Goal: Navigation & Orientation: Find specific page/section

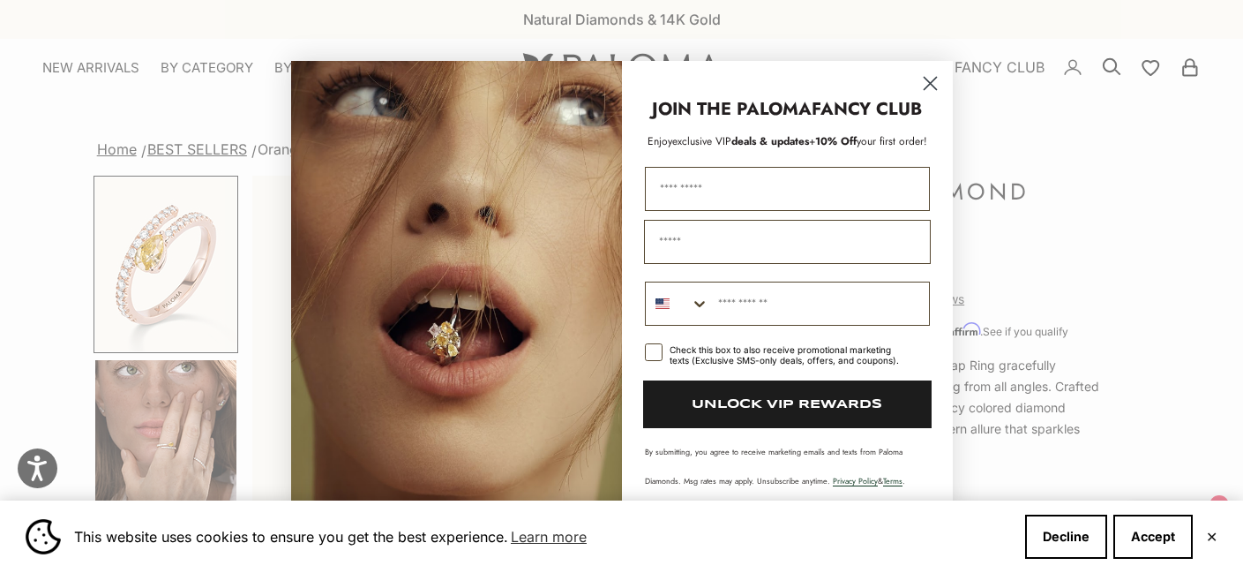
click at [935, 82] on circle "Close dialog" at bounding box center [929, 82] width 29 height 29
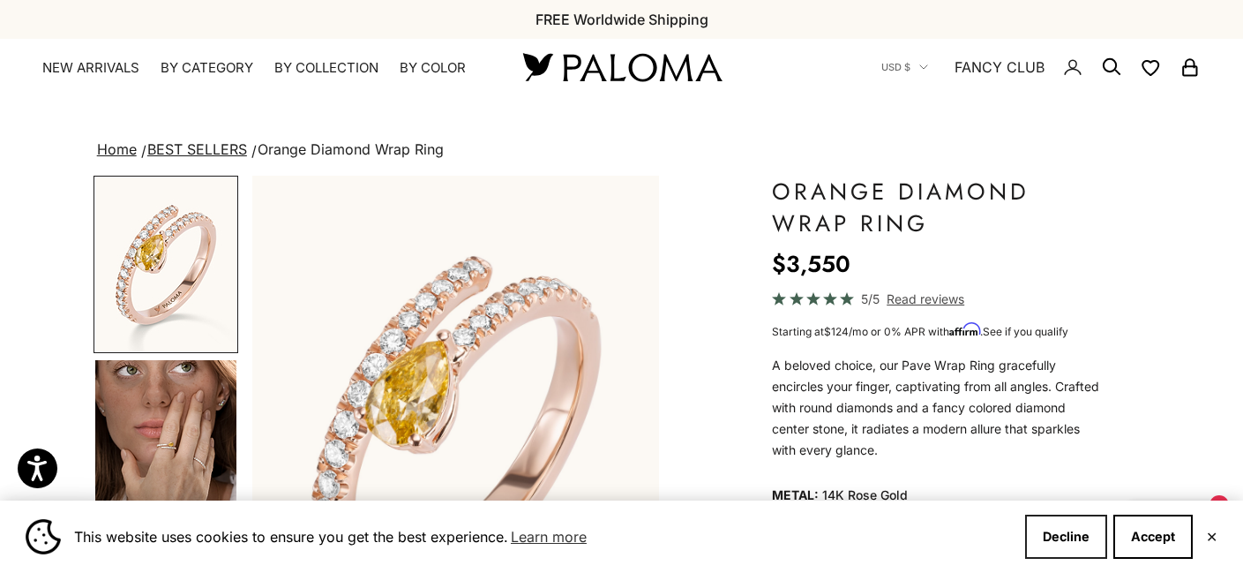
click at [1051, 531] on button "Decline" at bounding box center [1066, 536] width 82 height 44
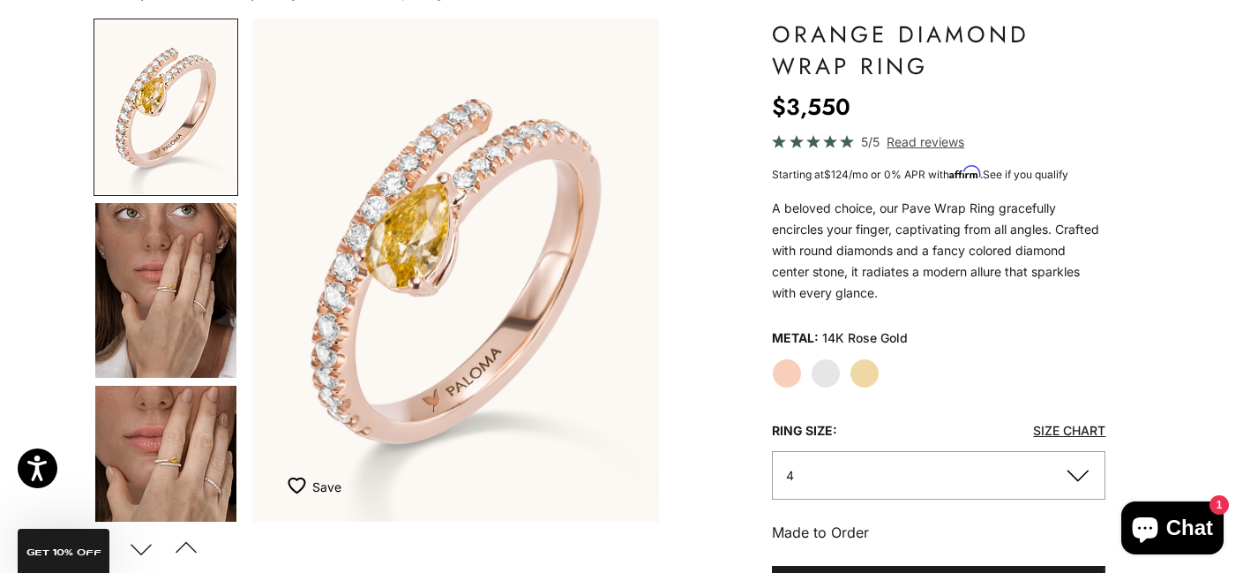
scroll to position [161, 0]
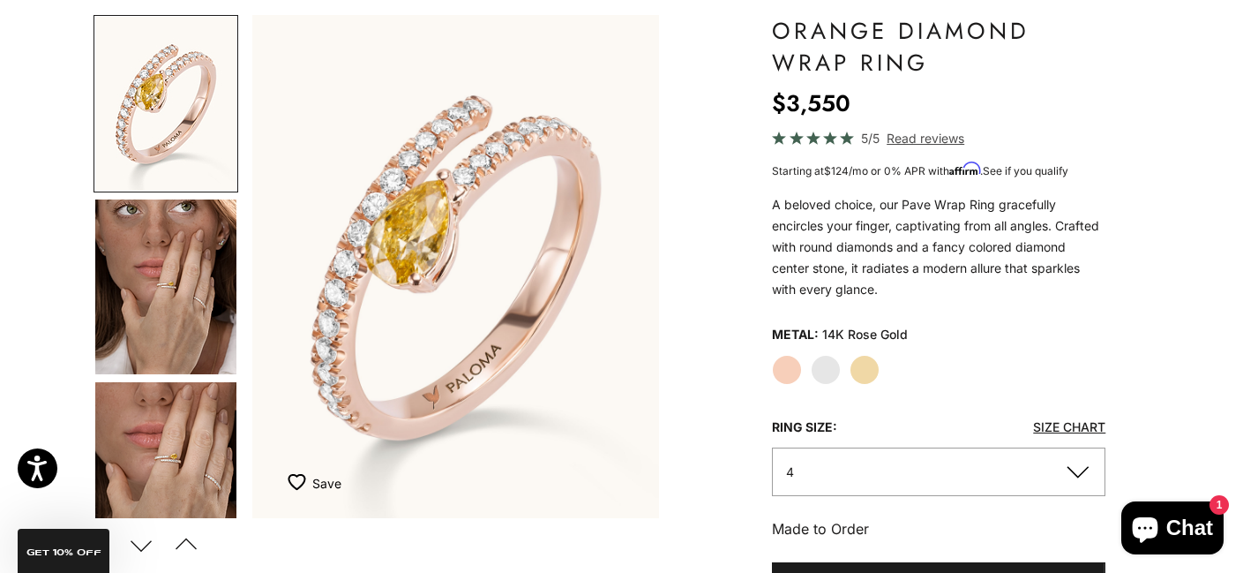
click at [826, 375] on label "White Gold" at bounding box center [826, 370] width 30 height 30
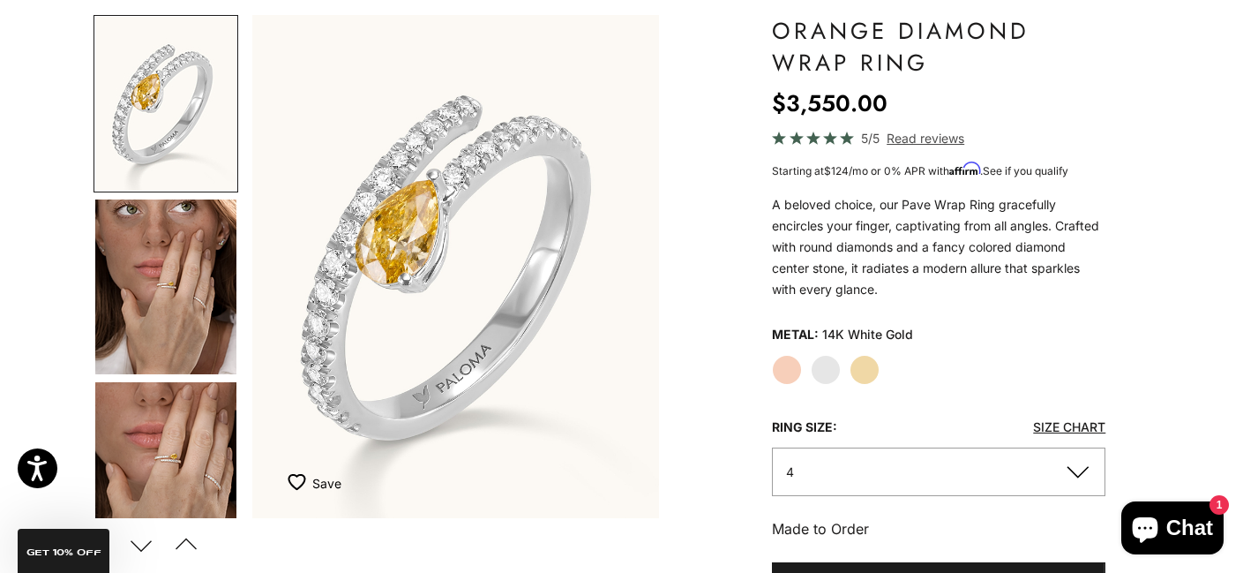
click at [864, 363] on label "Yellow Gold" at bounding box center [865, 370] width 30 height 30
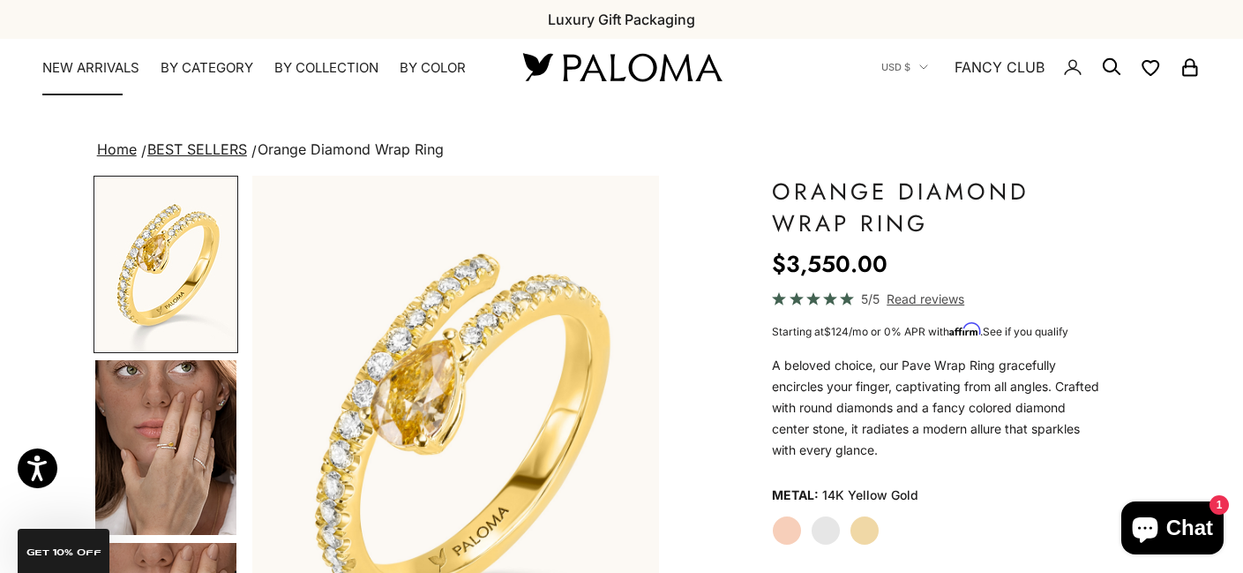
click at [67, 64] on link "NEW ARRIVALS" at bounding box center [90, 68] width 97 height 18
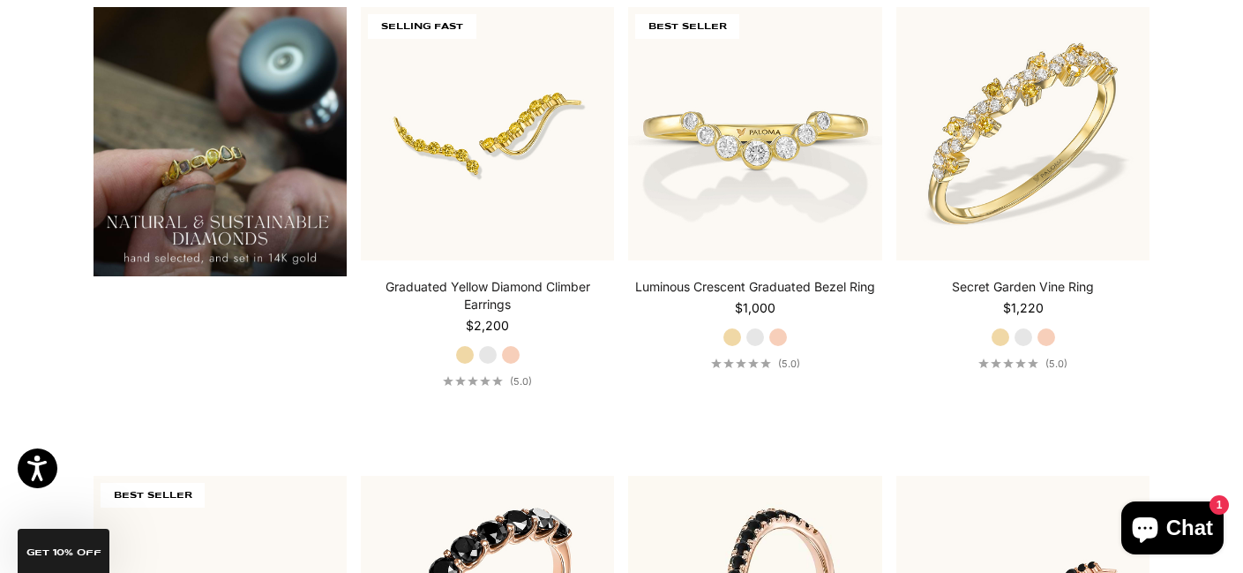
scroll to position [1559, 0]
